Goal: Task Accomplishment & Management: Complete application form

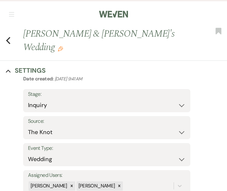
select select "2"
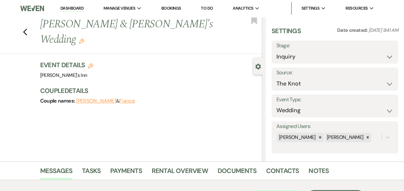
click at [25, 17] on div "Previous [PERSON_NAME] & [PERSON_NAME]'s Wedding Edit Bookmark" at bounding box center [130, 35] width 266 height 37
click at [28, 28] on icon "Previous" at bounding box center [25, 32] width 5 height 8
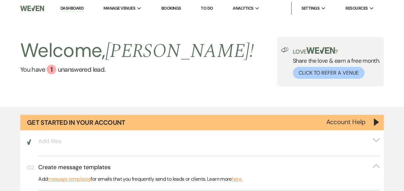
click at [66, 55] on h2 "Welcome, [PERSON_NAME] !" at bounding box center [137, 51] width 234 height 28
click at [67, 73] on link "You have 1 unanswered lead ." at bounding box center [137, 70] width 234 height 10
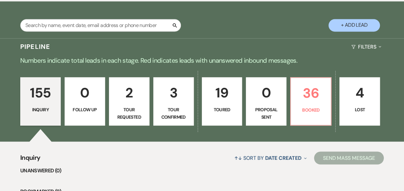
click at [227, 24] on button "+ Add Lead" at bounding box center [353, 25] width 51 height 13
select select "805"
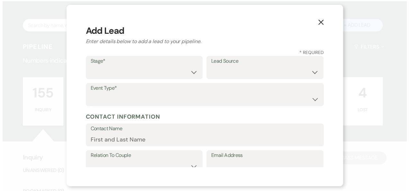
scroll to position [490, 0]
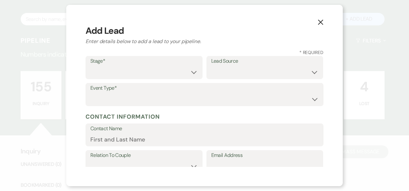
click at [113, 62] on label "Stage*" at bounding box center [143, 61] width 107 height 9
click at [111, 75] on select "Inquiry Follow Up Tour Requested Tour Confirmed Toured Proposal Sent Booked Lost" at bounding box center [143, 72] width 107 height 13
select select "1"
click at [90, 66] on select "Inquiry Follow Up Tour Requested Tour Confirmed Toured Proposal Sent Booked Lost" at bounding box center [143, 72] width 107 height 13
click at [227, 68] on select "Weven Venue Website Instagram Facebook Pinterest Google The Knot Wedding Wire H…" at bounding box center [264, 72] width 107 height 13
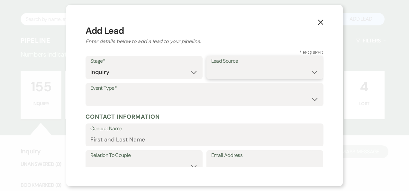
select select "17"
click at [211, 66] on select "Weven Venue Website Instagram Facebook Pinterest Google The Knot Wedding Wire H…" at bounding box center [264, 72] width 107 height 13
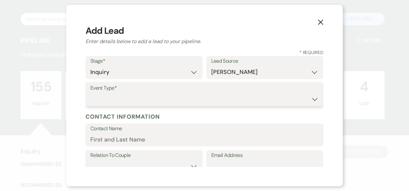
click at [106, 94] on select "Wedding Anniversary Party Baby Shower Bachelorette / Bachelor Party Birthday Pa…" at bounding box center [204, 99] width 228 height 13
select select "1"
click at [90, 93] on select "Wedding Anniversary Party Baby Shower Bachelorette / Bachelor Party Birthday Pa…" at bounding box center [204, 99] width 228 height 13
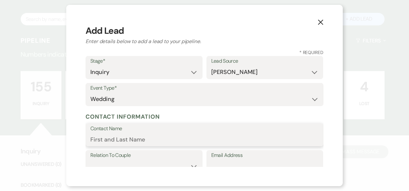
click at [114, 138] on input "Contact Name" at bounding box center [204, 139] width 228 height 13
type input "Ciana"
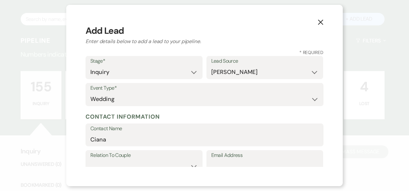
click at [122, 154] on label "Relation To Couple" at bounding box center [143, 155] width 107 height 9
drag, startPoint x: 122, startPoint y: 154, endPoint x: 121, endPoint y: 160, distance: 5.9
click at [122, 155] on label "Relation To Couple" at bounding box center [143, 155] width 107 height 9
click at [121, 160] on select "Couple Planner Parent of Couple Family Member Friend Other" at bounding box center [143, 166] width 107 height 13
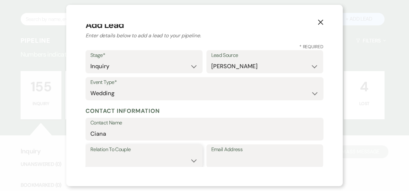
select select "1"
click at [90, 154] on select "Couple Planner Parent of Couple Family Member Friend Other" at bounding box center [143, 160] width 107 height 13
click at [227, 166] on input "Email Address" at bounding box center [264, 160] width 107 height 13
paste input "[EMAIL_ADDRESS][DOMAIN_NAME]"
type input "[EMAIL_ADDRESS][DOMAIN_NAME]"
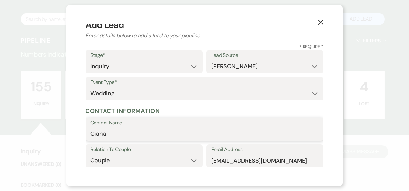
click at [139, 132] on input "Ciana" at bounding box center [204, 133] width 228 height 13
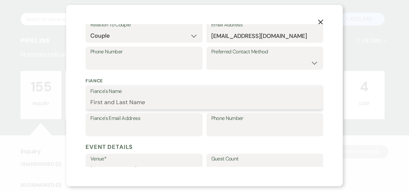
click at [123, 97] on input "Fiance's Name" at bounding box center [204, 102] width 228 height 13
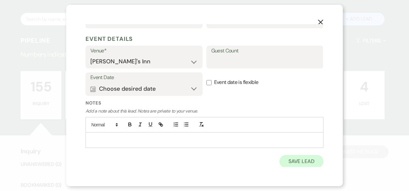
type input "[PERSON_NAME]"
click at [227, 157] on button "Save Lead" at bounding box center [301, 161] width 44 height 13
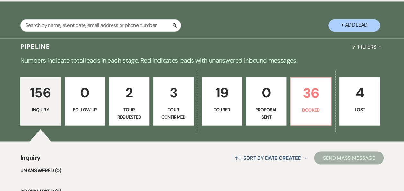
scroll to position [657, 0]
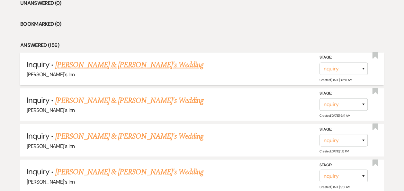
click at [71, 56] on li "Inquiry · [PERSON_NAME] & [PERSON_NAME]'s Wedding [PERSON_NAME]'s Inn Stage: In…" at bounding box center [201, 69] width 363 height 32
click at [64, 64] on link "[PERSON_NAME] & [PERSON_NAME]'s Wedding" at bounding box center [129, 65] width 148 height 12
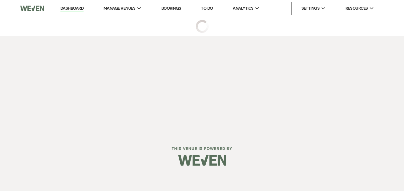
select select "17"
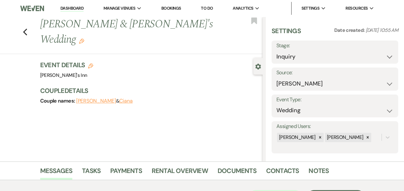
scroll to position [139, 0]
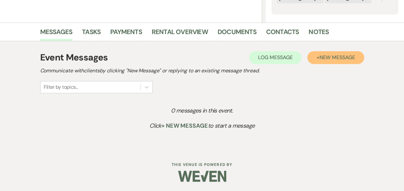
click at [227, 59] on span "New Message" at bounding box center [337, 57] width 36 height 7
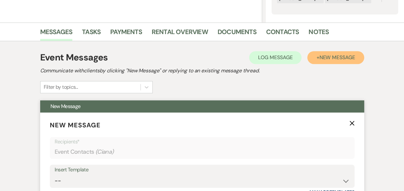
scroll to position [306, 0]
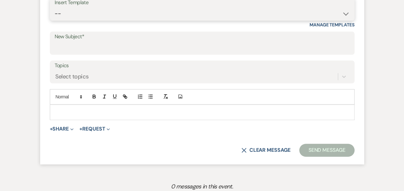
click at [80, 11] on select "-- Weven Planning Portal Introduction (Booked Events) Initial Inquiry Response …" at bounding box center [202, 13] width 295 height 13
select select "4417"
click at [55, 7] on select "-- Weven Planning Portal Introduction (Booked Events) Initial Inquiry Response …" at bounding box center [202, 13] width 295 height 13
type input "Wedding Inquiry!"
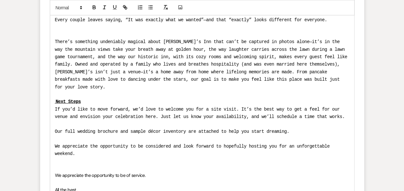
scroll to position [1064, 0]
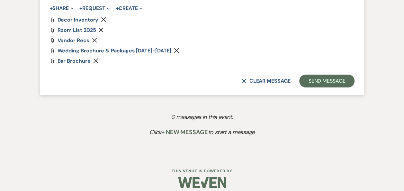
click at [227, 75] on button "Send Message" at bounding box center [326, 81] width 55 height 13
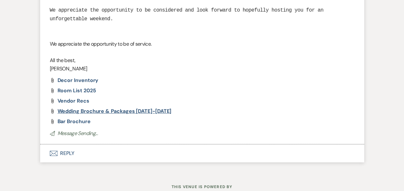
scroll to position [0, 0]
